Goal: Find specific page/section: Find specific page/section

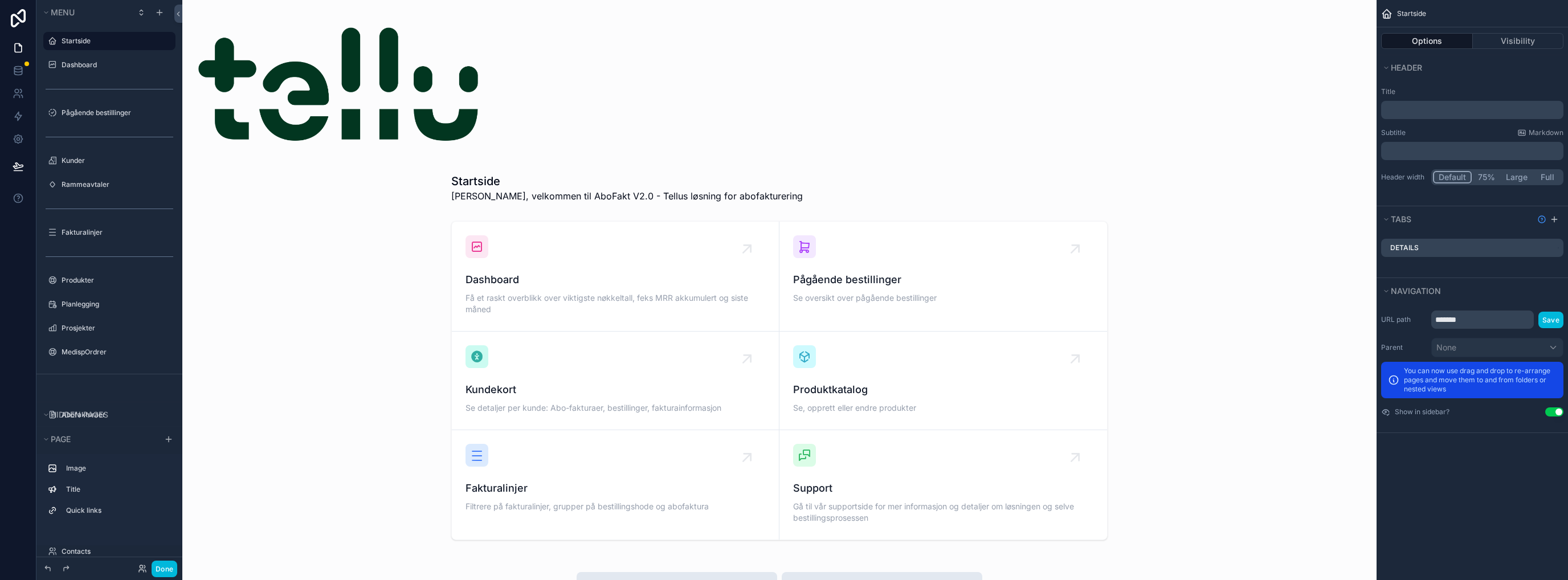
click at [165, 564] on button "Done" at bounding box center [164, 568] width 26 height 16
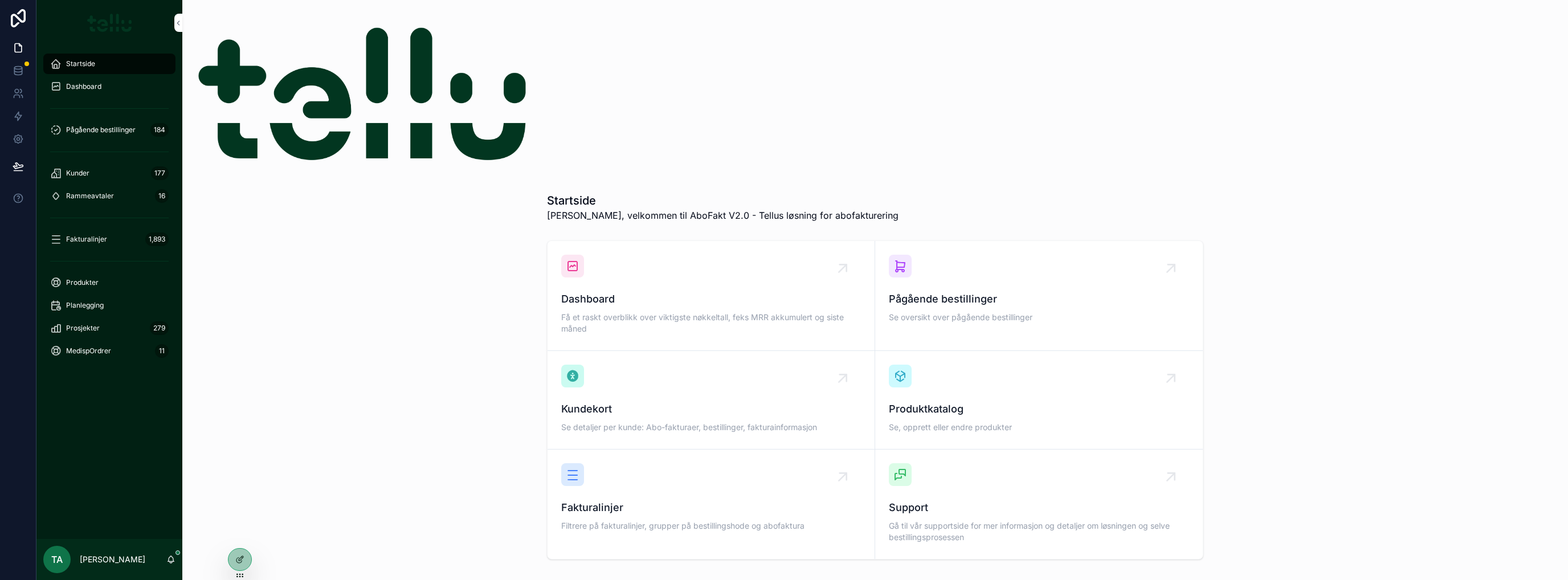
click at [83, 287] on div "Produkter" at bounding box center [109, 282] width 119 height 18
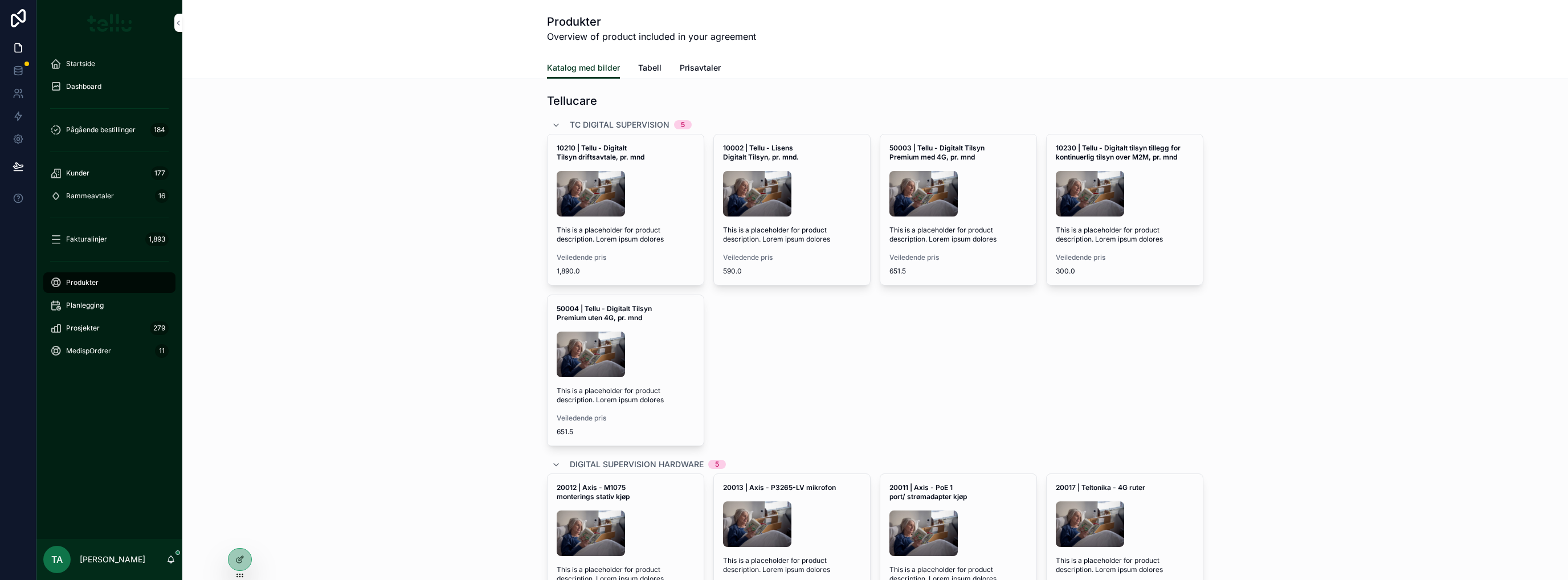
click at [646, 69] on span "Tabell" at bounding box center [649, 68] width 23 height 12
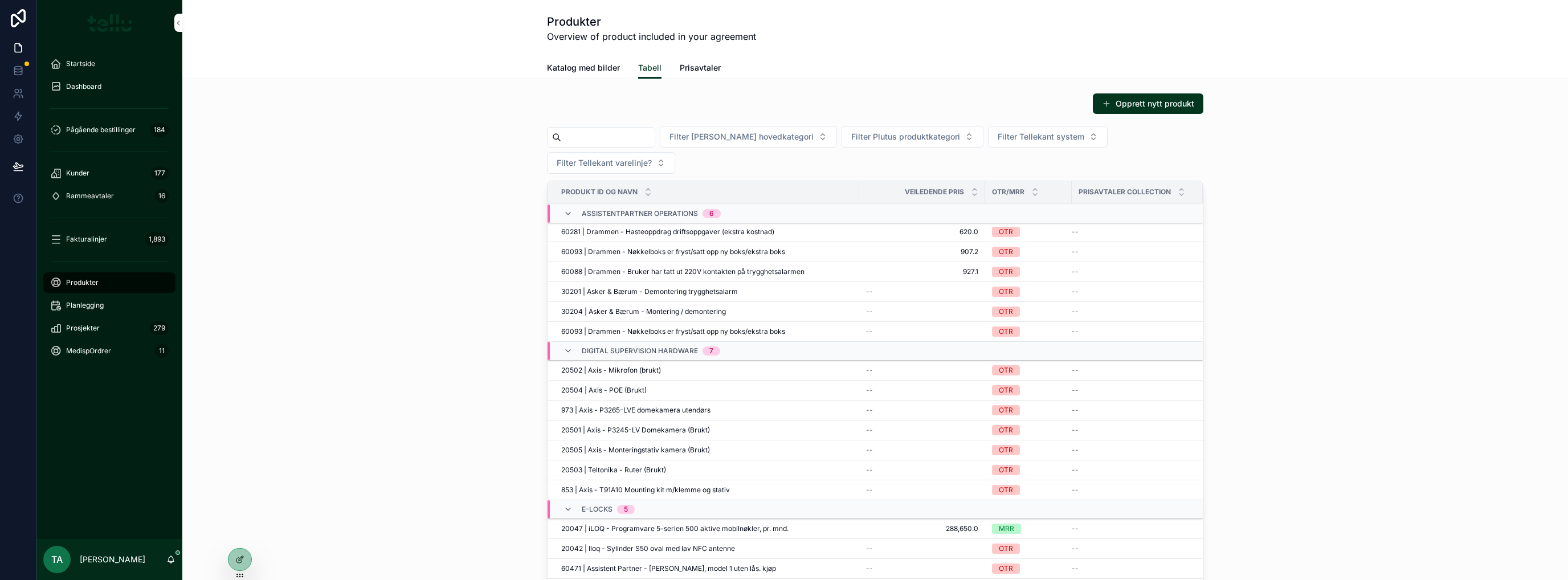
click at [604, 140] on input "scrollable content" at bounding box center [608, 137] width 94 height 16
type input "*****"
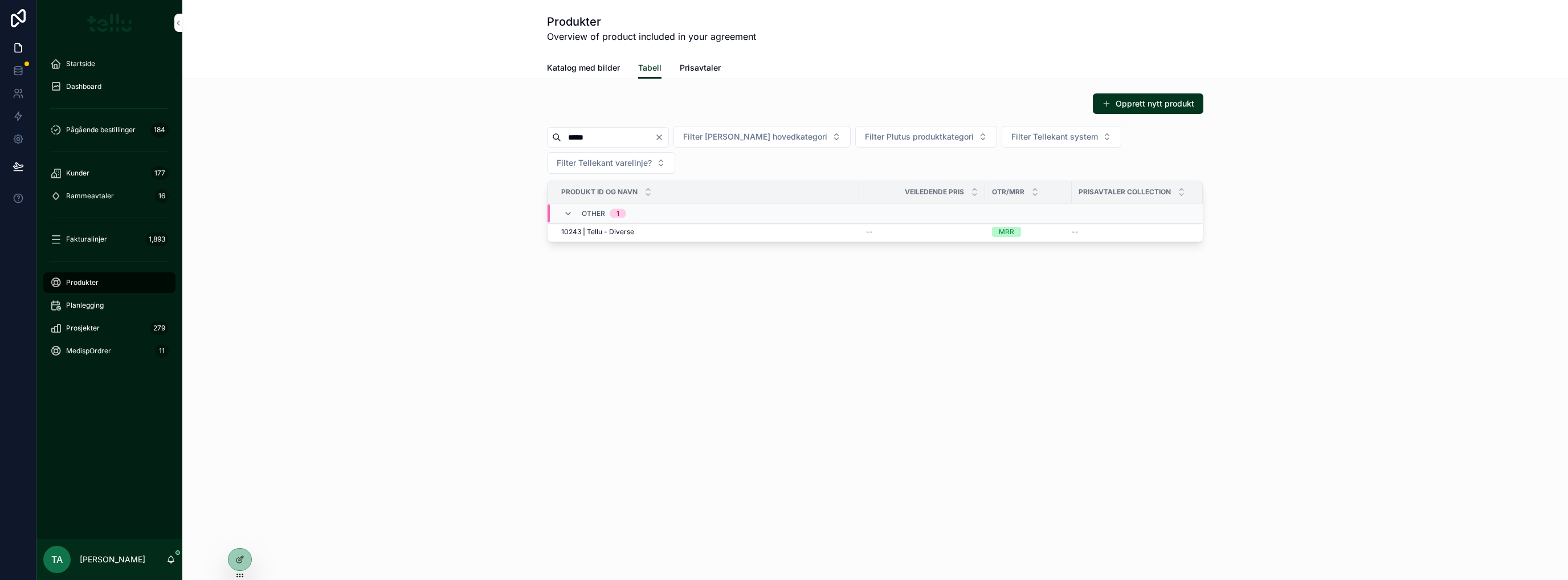
click at [441, 234] on div "Opprett nytt produkt ***** Filter Plutus hovedkategori Filter Plutus produktkat…" at bounding box center [875, 170] width 1368 height 163
click at [674, 234] on div "10243 | Tellu - Diverse 10243 | Tellu - Diverse" at bounding box center [707, 231] width 291 height 9
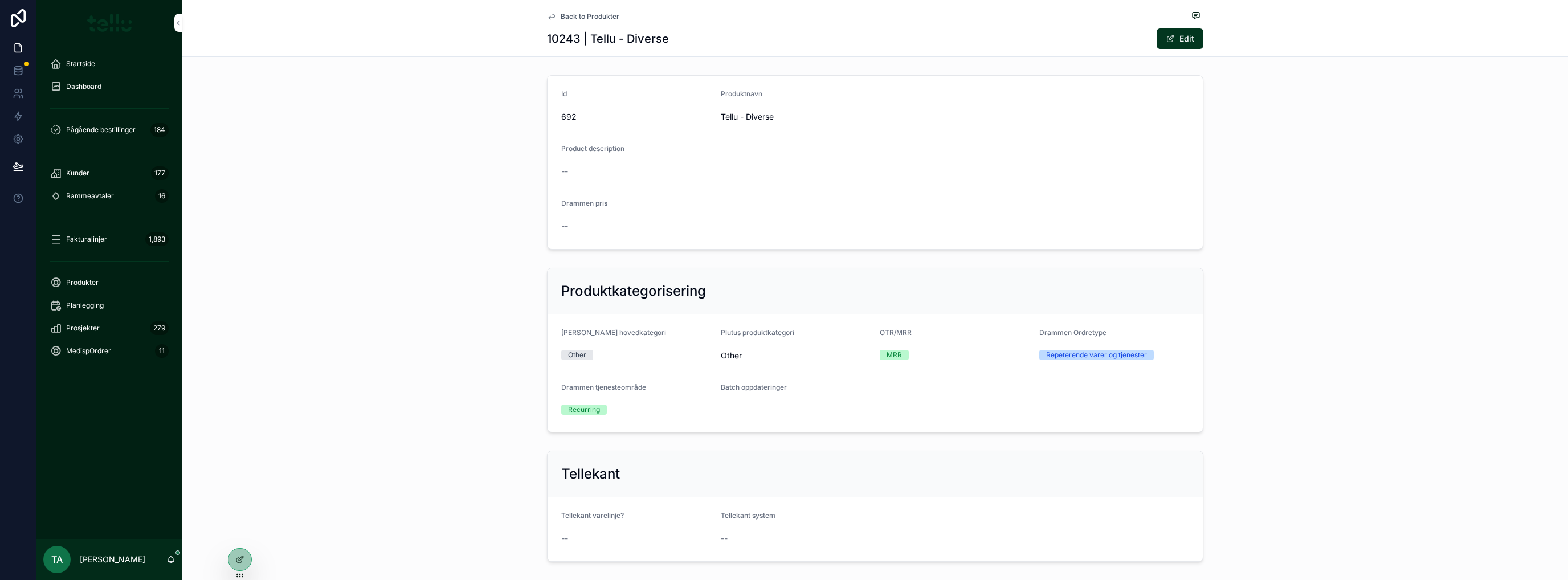
click at [1166, 40] on span "scrollable content" at bounding box center [1170, 38] width 9 height 9
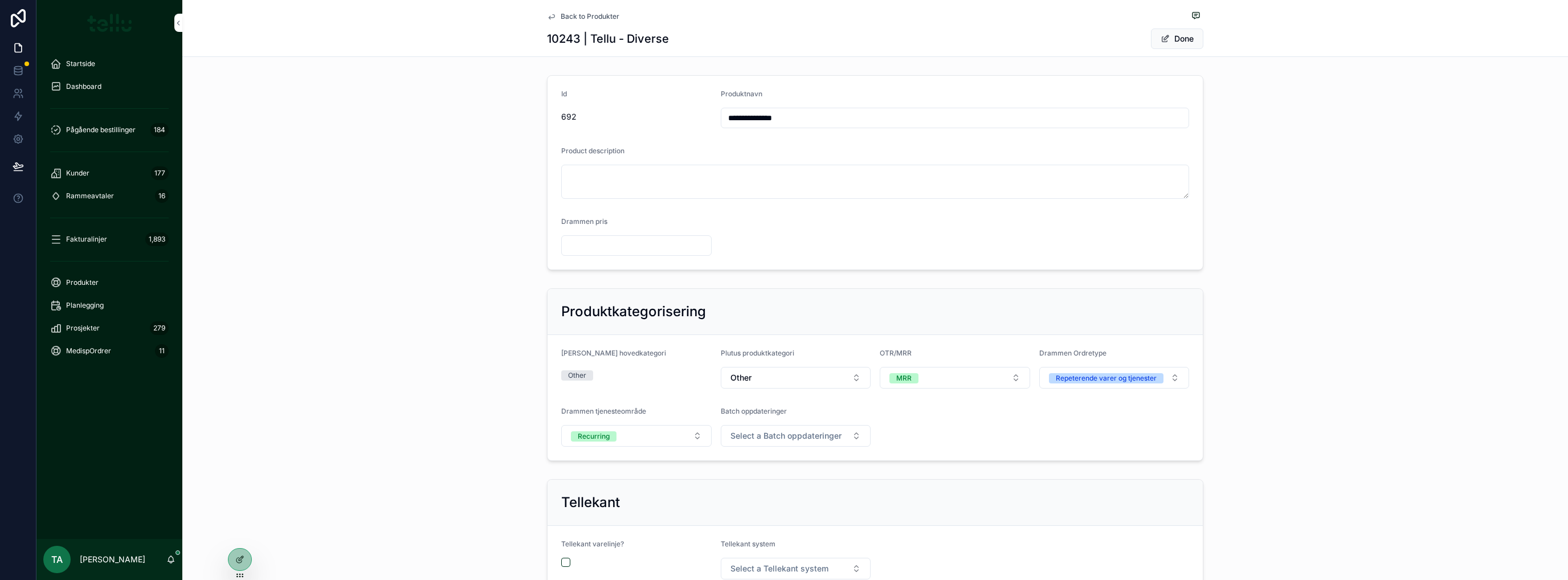
click at [906, 376] on div "MRR" at bounding box center [903, 378] width 15 height 10
click at [898, 453] on span "OTR" at bounding box center [890, 456] width 28 height 10
click at [415, 352] on div "Produktkategorisering Plutus hovedkategori Other Plutus produktkategori Other O…" at bounding box center [875, 374] width 1385 height 182
click at [1180, 36] on button "Done" at bounding box center [1177, 39] width 52 height 21
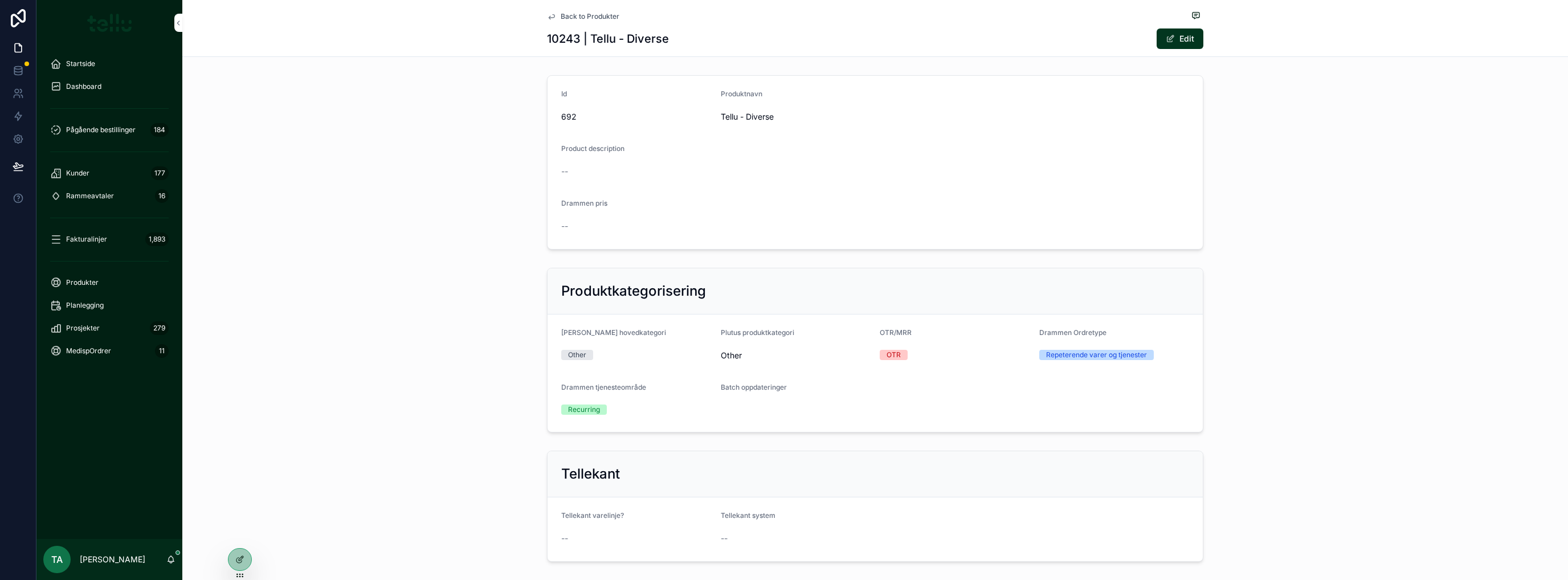
click at [354, 200] on div "Id 692 Produktnavn Tellu - Diverse Product description -- Drammen pris --" at bounding box center [875, 162] width 1385 height 183
